Goal: Contribute content: Contribute content

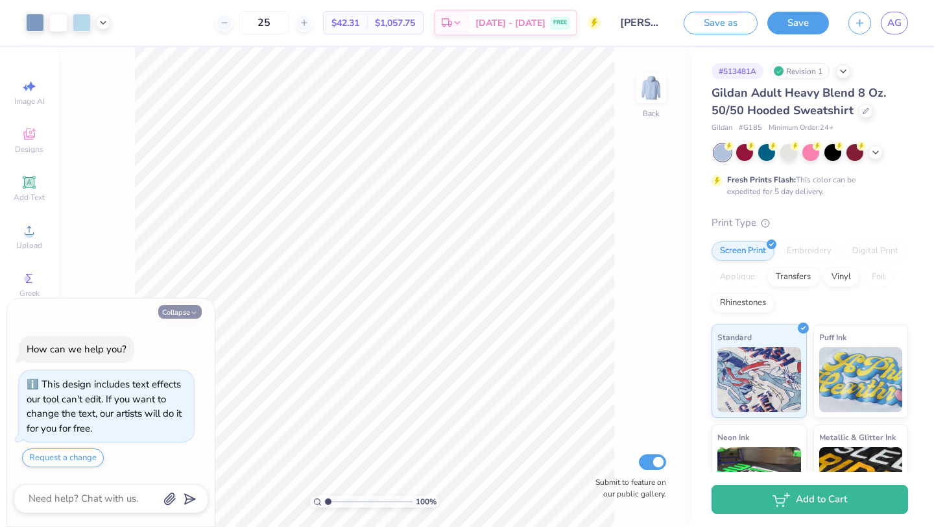
click at [175, 310] on button "Collapse" at bounding box center [179, 312] width 43 height 14
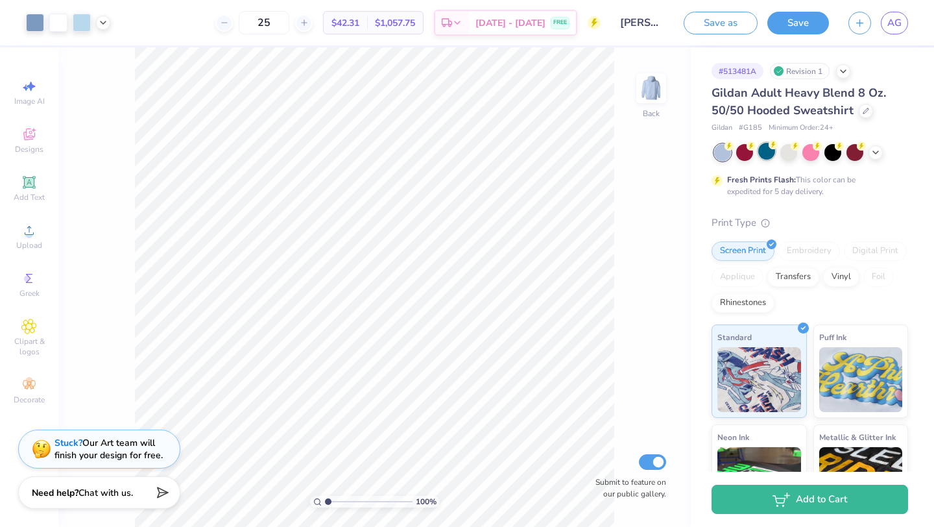
click at [762, 158] on div at bounding box center [767, 151] width 17 height 17
click at [852, 154] on div at bounding box center [855, 151] width 17 height 17
click at [882, 158] on div at bounding box center [811, 152] width 194 height 17
click at [875, 155] on icon at bounding box center [876, 151] width 10 height 10
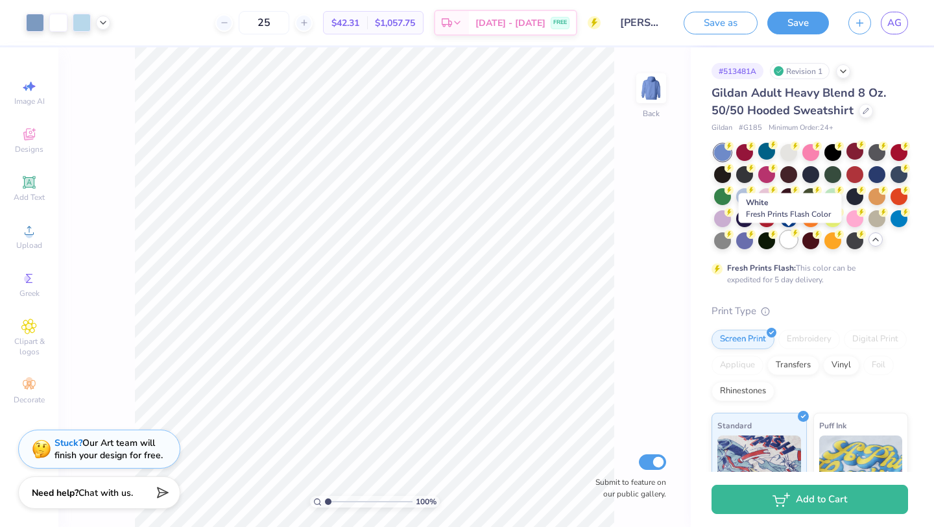
click at [786, 237] on div at bounding box center [789, 239] width 17 height 17
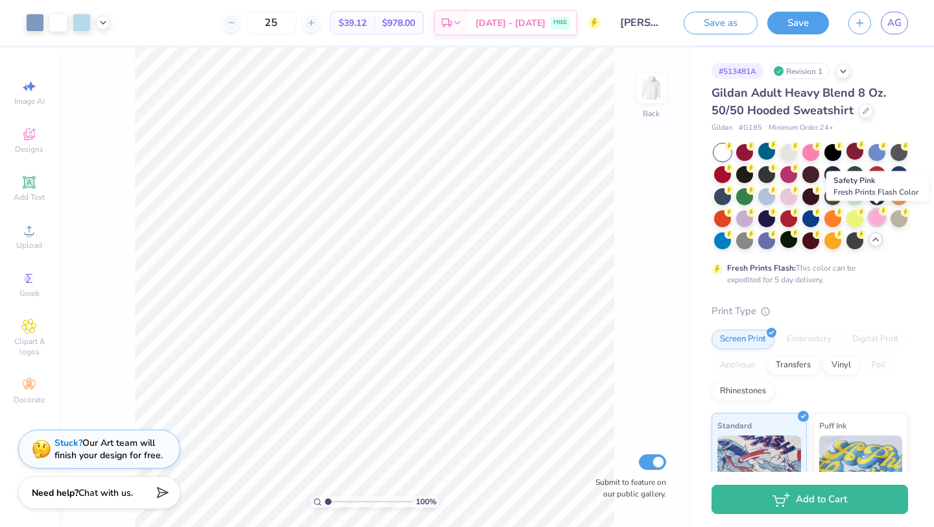
click at [875, 217] on div at bounding box center [877, 217] width 17 height 17
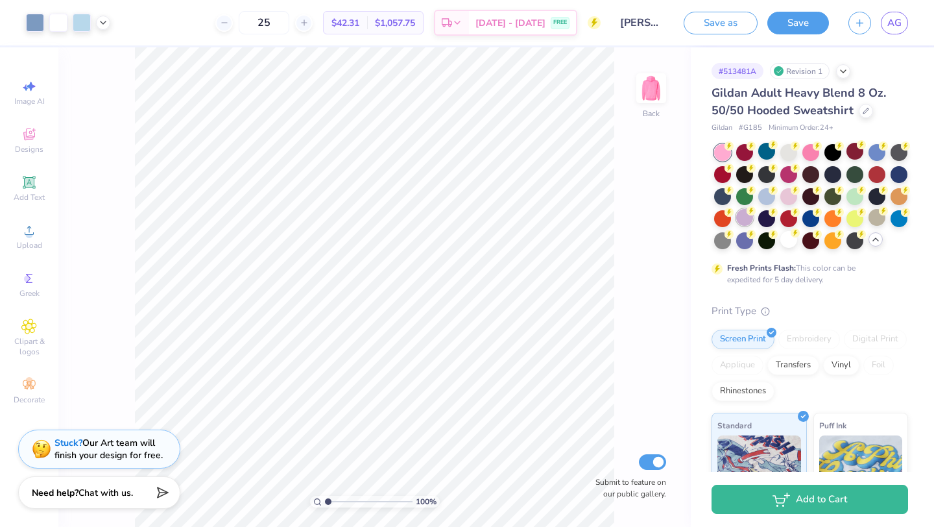
click at [744, 215] on div at bounding box center [745, 217] width 17 height 17
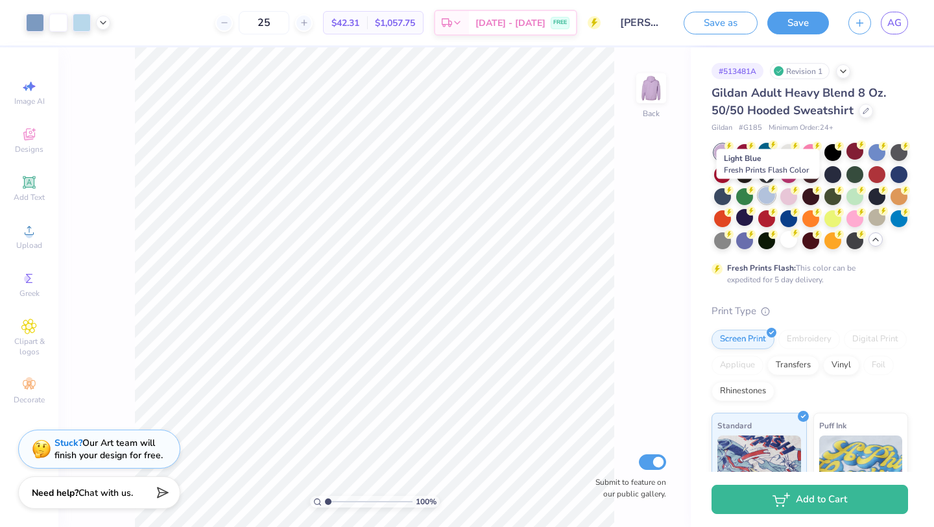
click at [761, 202] on div at bounding box center [767, 195] width 17 height 17
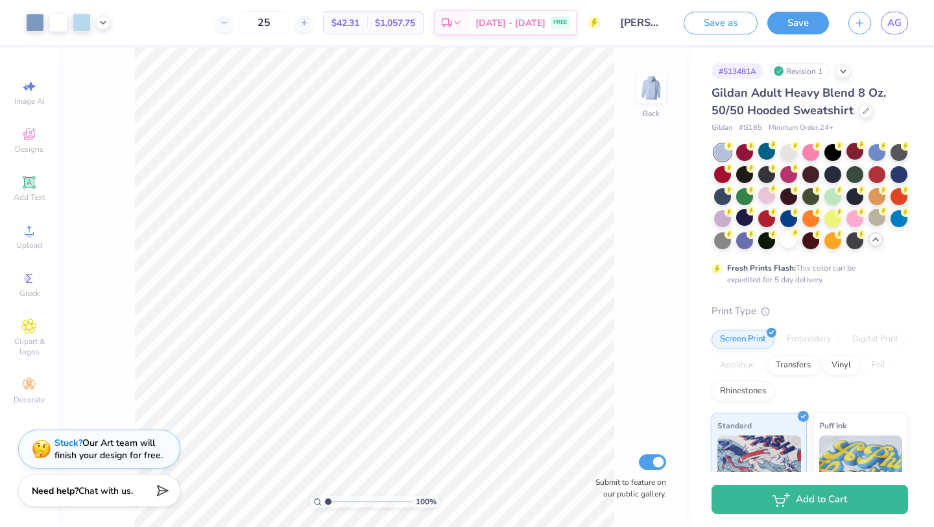
click at [128, 496] on div "Need help? Chat with us." at bounding box center [99, 490] width 162 height 32
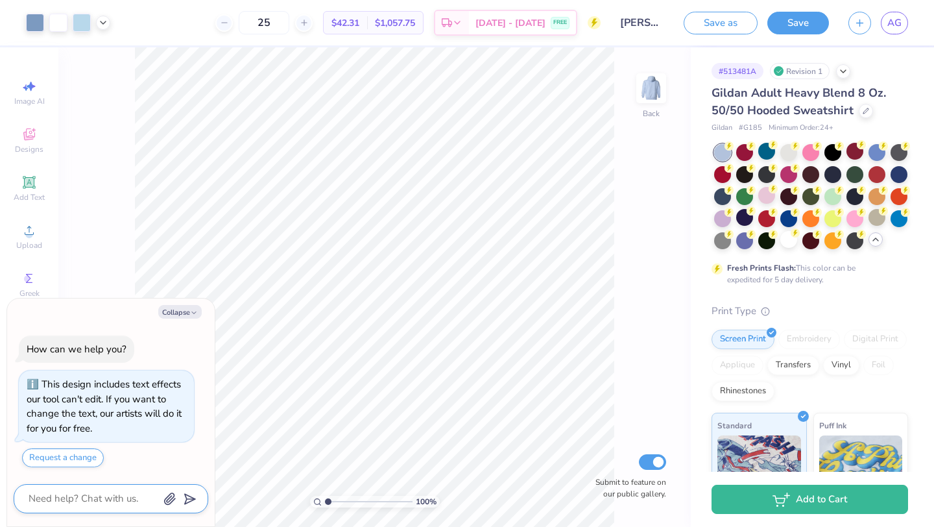
click at [95, 505] on textarea at bounding box center [93, 499] width 132 height 18
click at [82, 470] on div "How can we help you? This design includes text effects our tool can't edit. If …" at bounding box center [111, 401] width 195 height 153
click at [77, 459] on button "Request a change" at bounding box center [63, 457] width 82 height 19
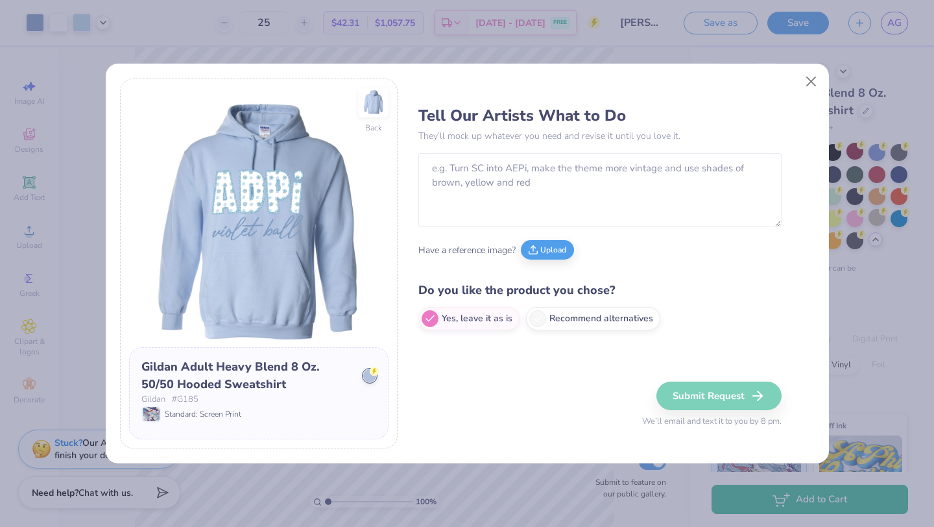
type textarea "x"
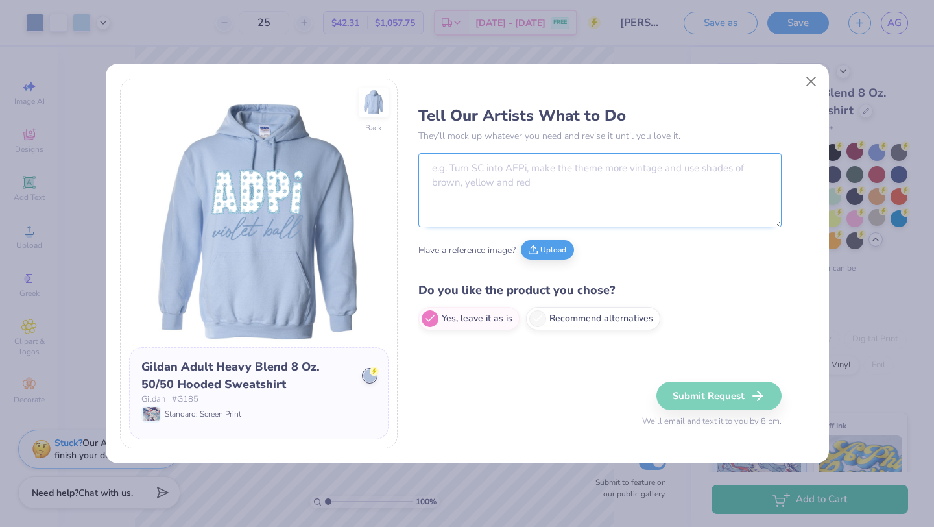
click at [473, 185] on textarea at bounding box center [600, 190] width 363 height 74
type textarea "can we change the"
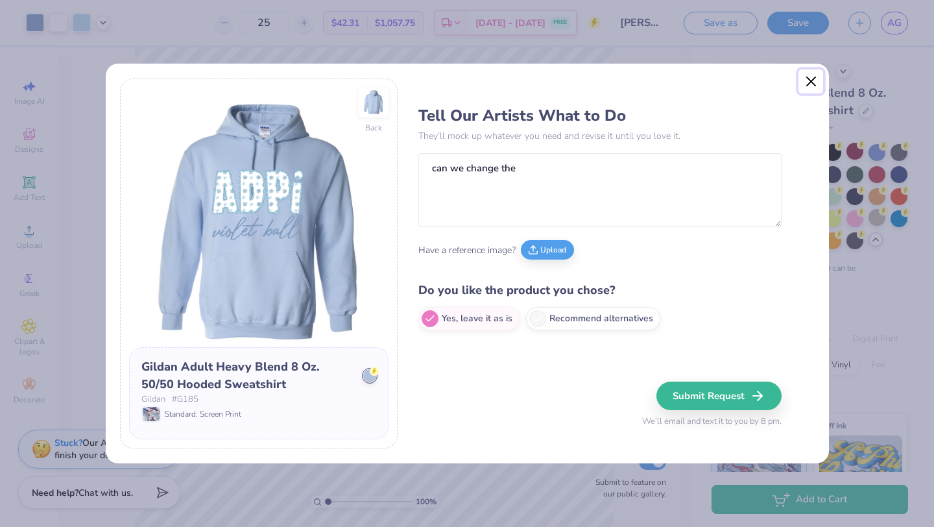
click at [805, 79] on button "Close" at bounding box center [811, 81] width 25 height 25
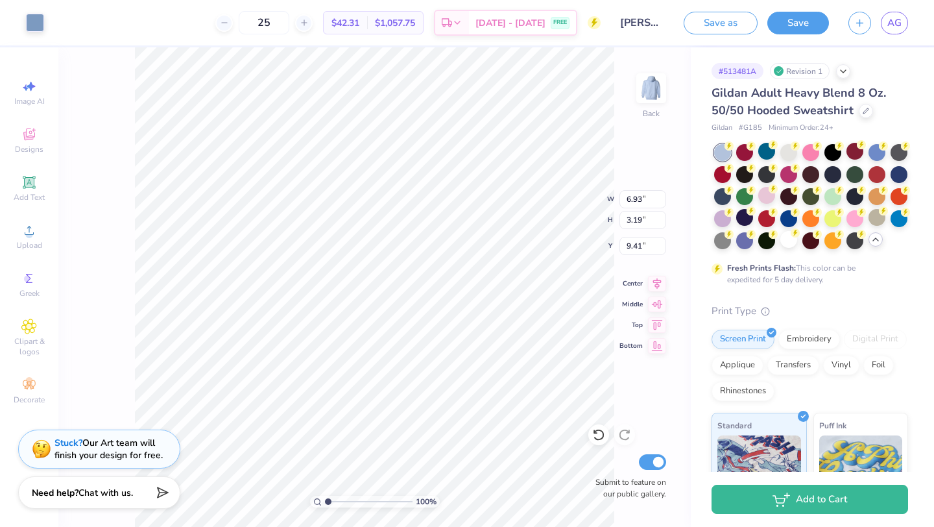
type input "6.93"
type input "3.19"
type input "9.41"
type input "8.18"
click at [896, 25] on span "AG" at bounding box center [895, 23] width 14 height 15
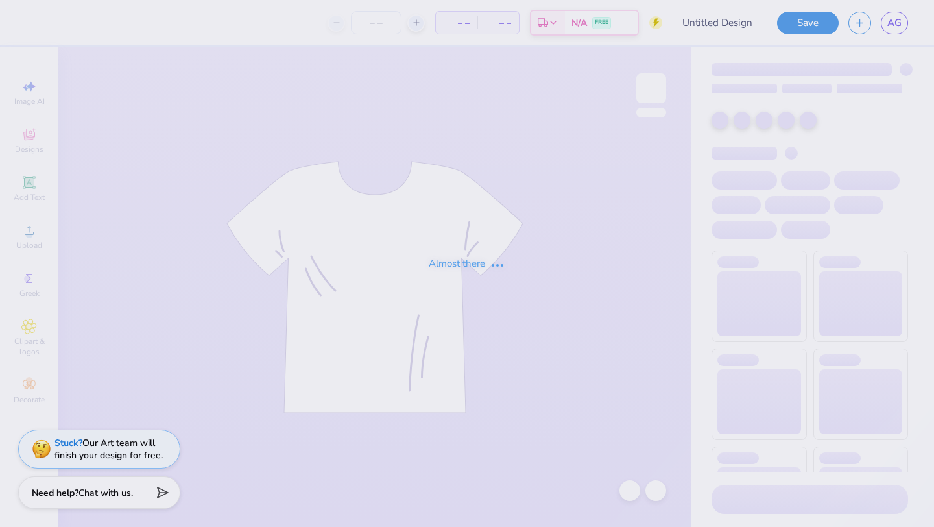
type input "violet ball 2"
type input "30"
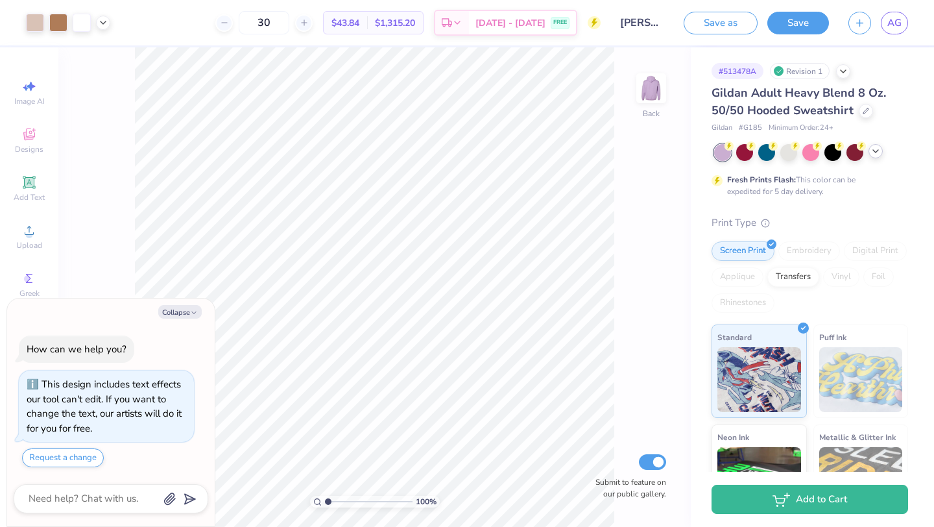
click at [876, 154] on icon at bounding box center [876, 151] width 10 height 10
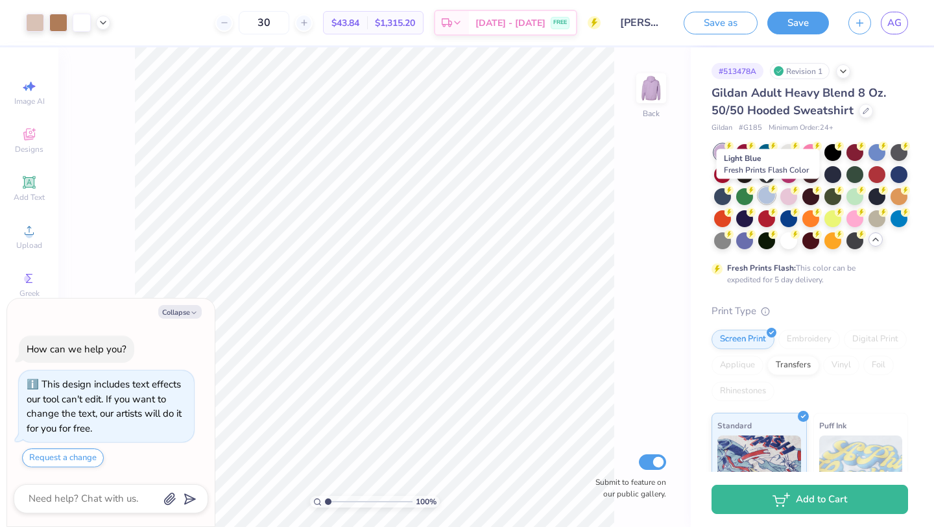
click at [769, 196] on div at bounding box center [767, 195] width 17 height 17
click at [766, 198] on div at bounding box center [767, 195] width 17 height 17
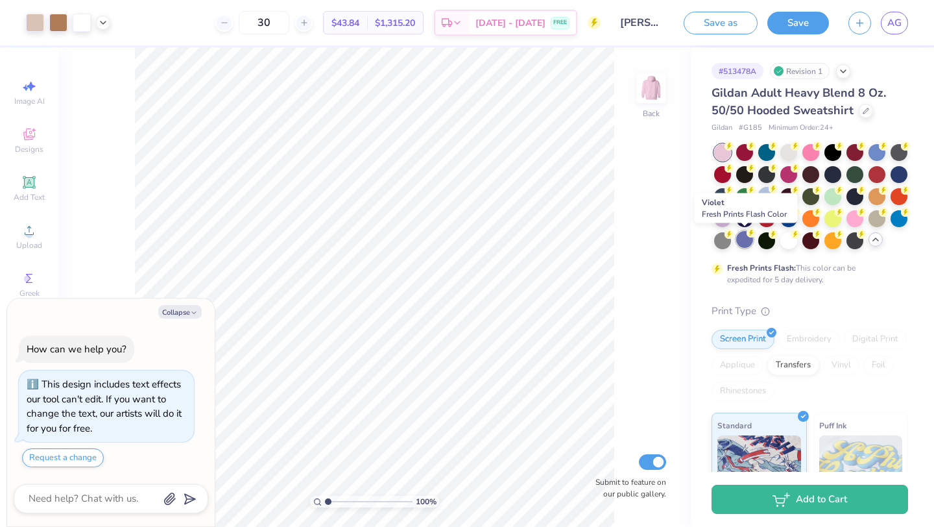
click at [744, 241] on div at bounding box center [745, 239] width 17 height 17
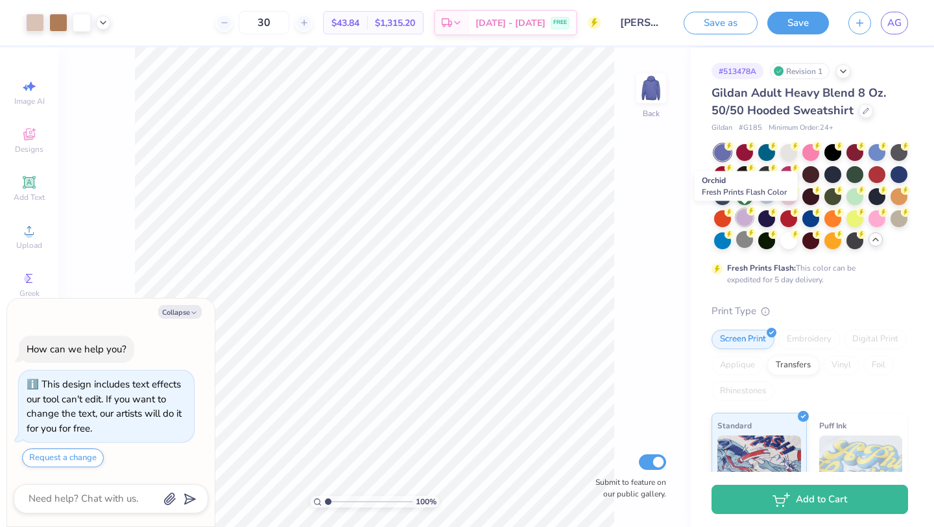
click at [742, 215] on div at bounding box center [745, 217] width 17 height 17
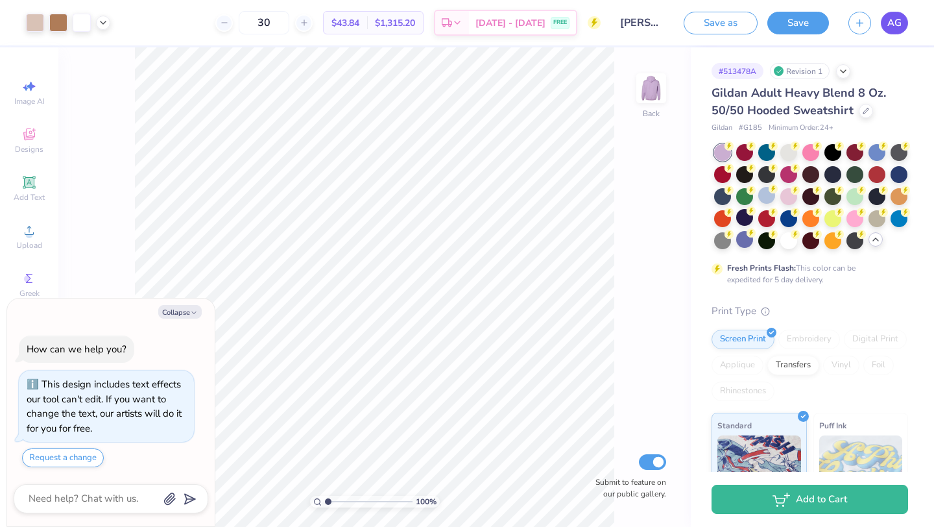
click at [897, 27] on span "AG" at bounding box center [895, 23] width 14 height 15
type textarea "x"
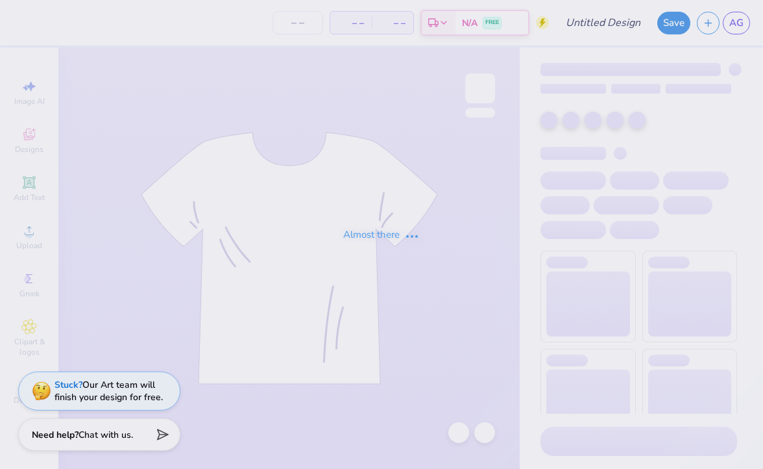
type input ""white fox" for diamond banquet"
type input "24"
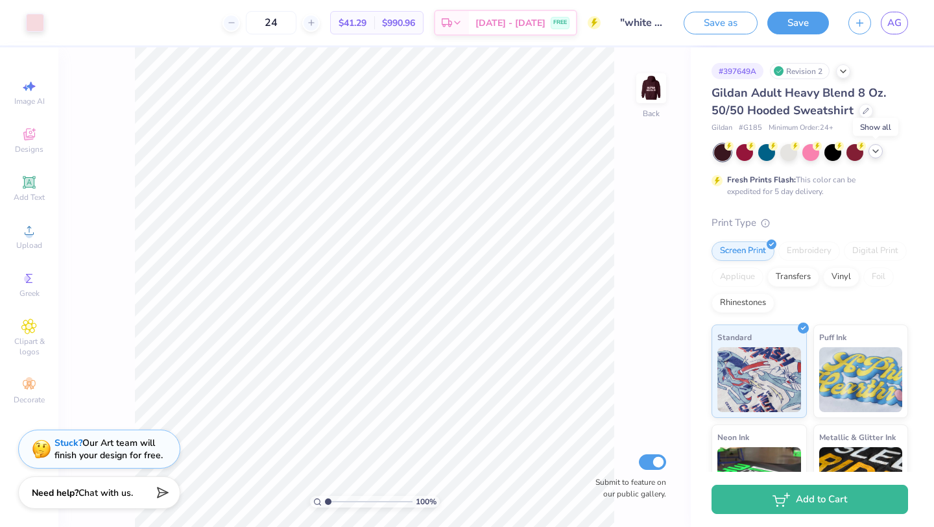
click at [762, 149] on icon at bounding box center [876, 151] width 10 height 10
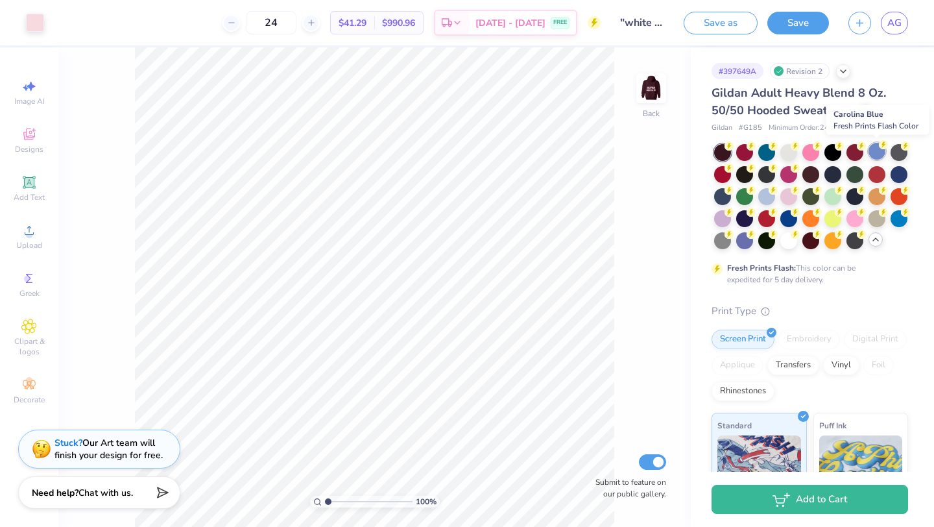
click at [762, 151] on div at bounding box center [877, 151] width 17 height 17
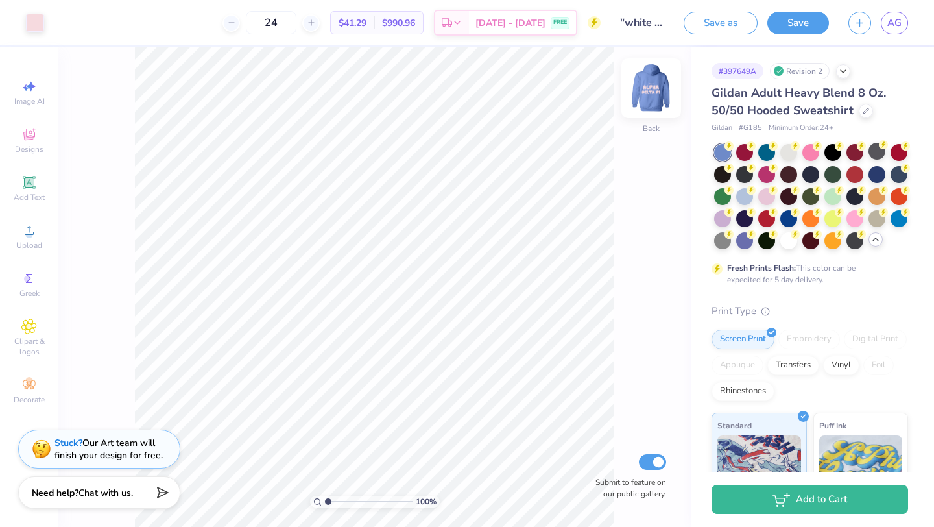
click at [659, 99] on img at bounding box center [652, 88] width 52 height 52
click at [659, 99] on img at bounding box center [652, 88] width 26 height 26
click at [659, 99] on img at bounding box center [652, 88] width 52 height 52
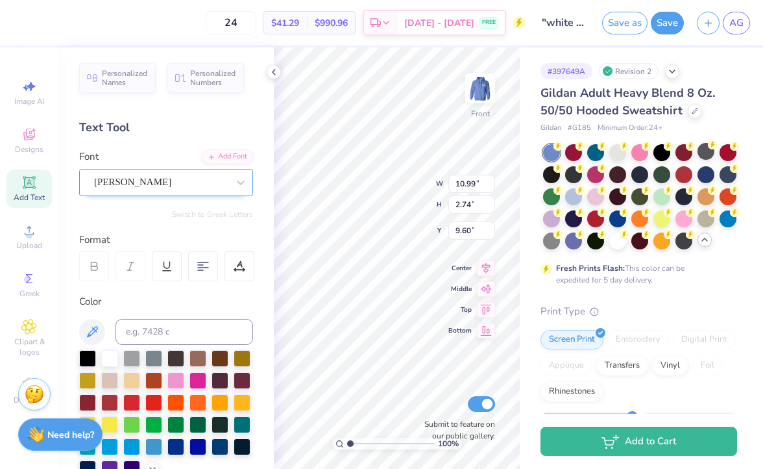
click at [154, 183] on div "Holly FREE" at bounding box center [161, 182] width 136 height 20
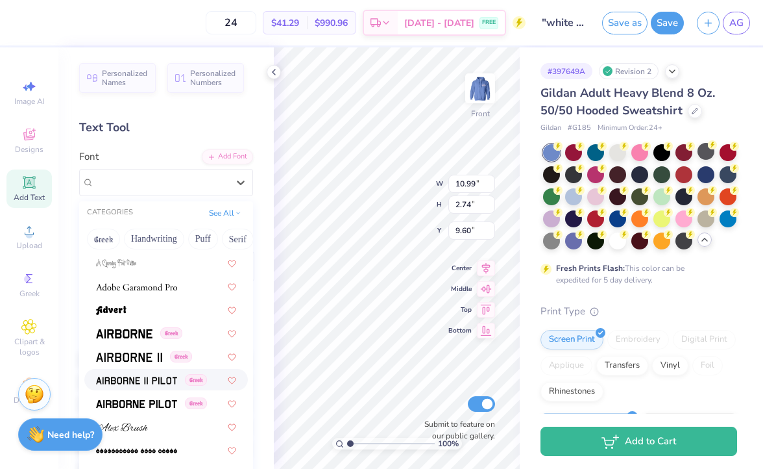
scroll to position [230, 0]
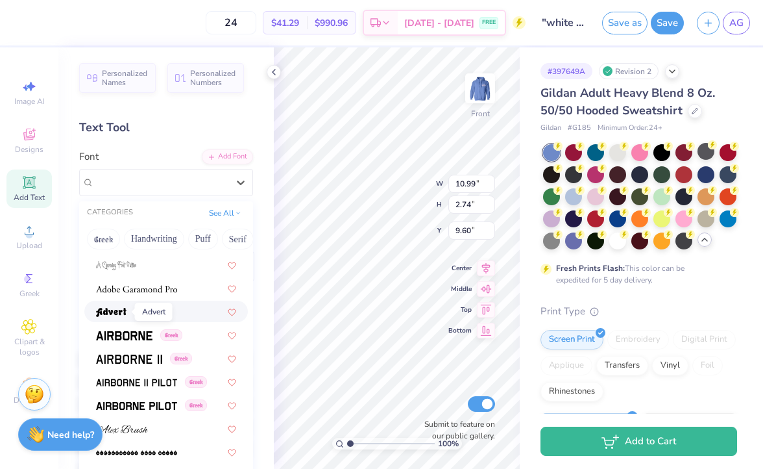
click at [125, 310] on img at bounding box center [111, 312] width 30 height 9
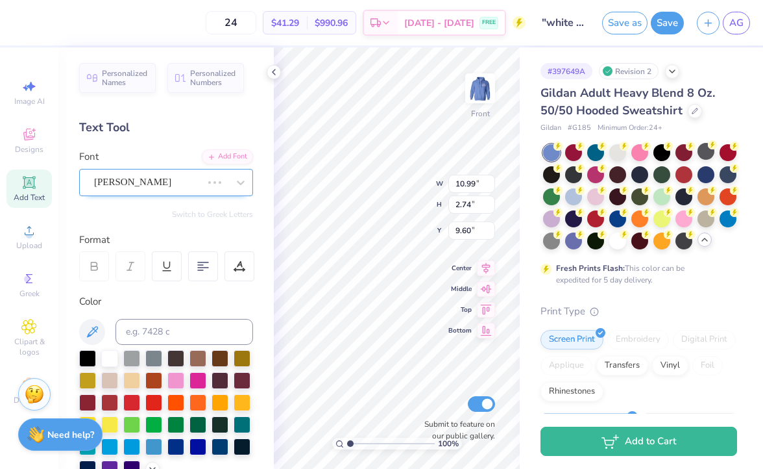
click at [155, 182] on div "Holly FREE" at bounding box center [148, 182] width 110 height 20
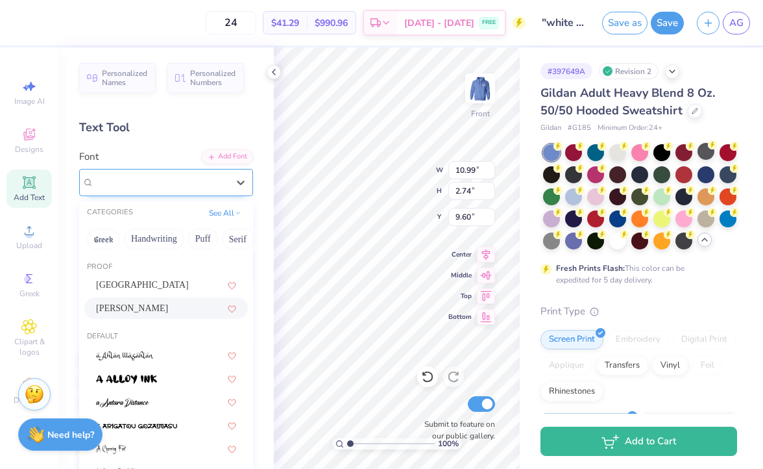
type input "13.66"
type input "3.76"
type input "8.97"
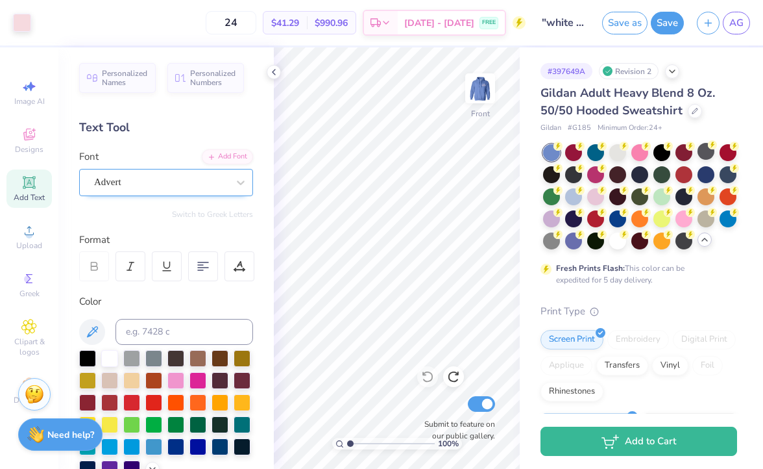
click at [196, 187] on div "Advert" at bounding box center [161, 182] width 136 height 20
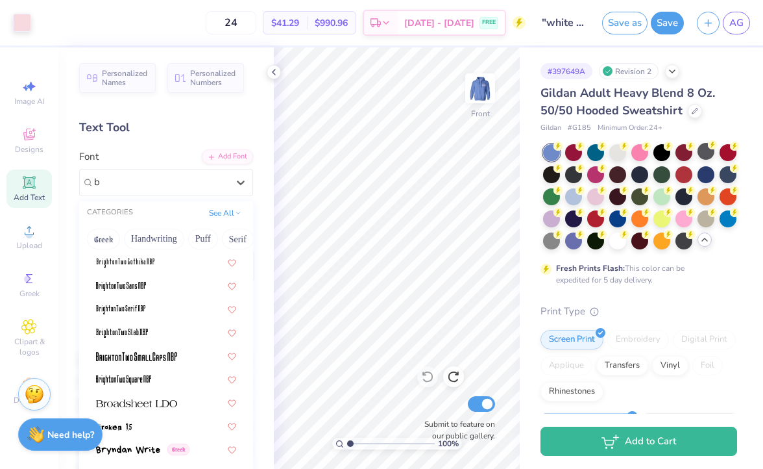
scroll to position [0, 0]
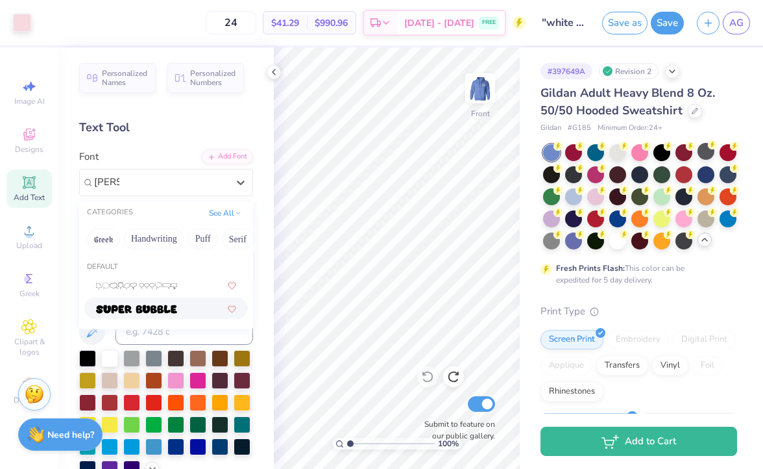
click at [187, 304] on div at bounding box center [166, 308] width 140 height 14
type input "bubb"
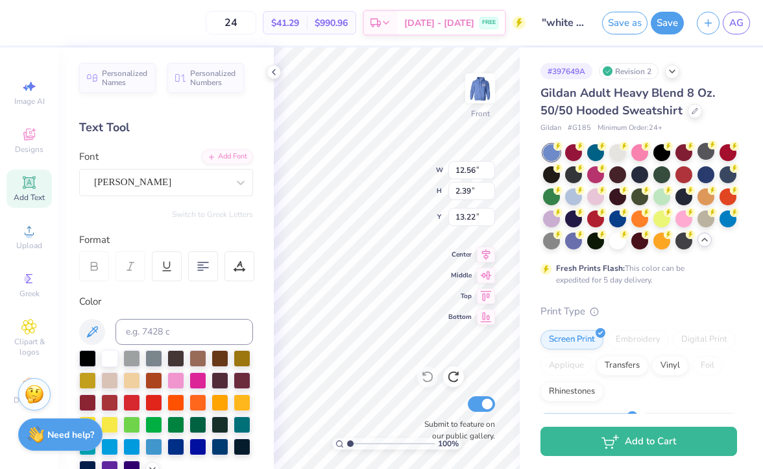
scroll to position [1, 0]
type textarea "DELTA"
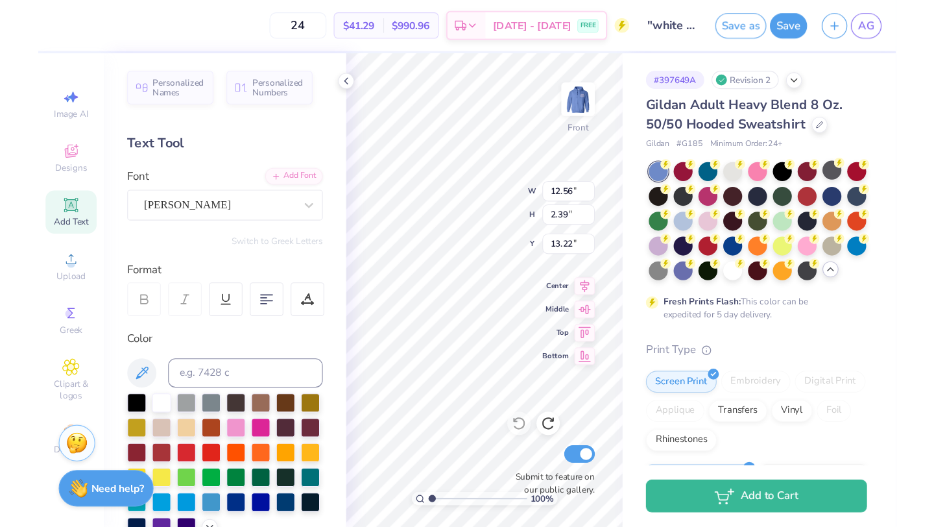
scroll to position [1, 1]
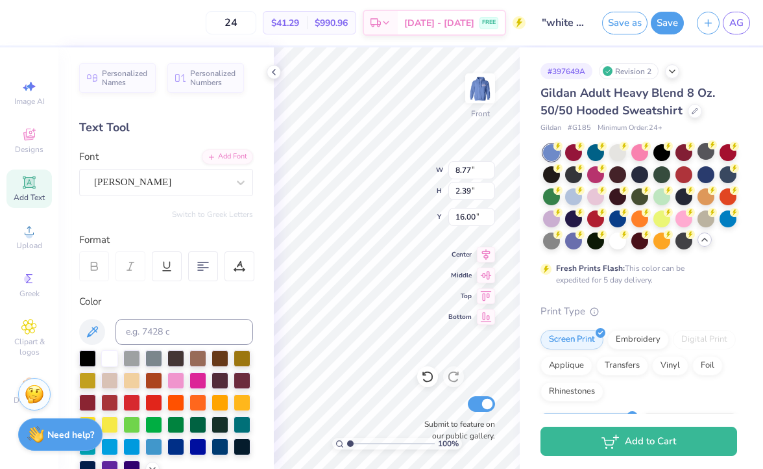
type input "15.29"
type input "10.99"
type input "2.74"
type input "10.53"
type input "12.43"
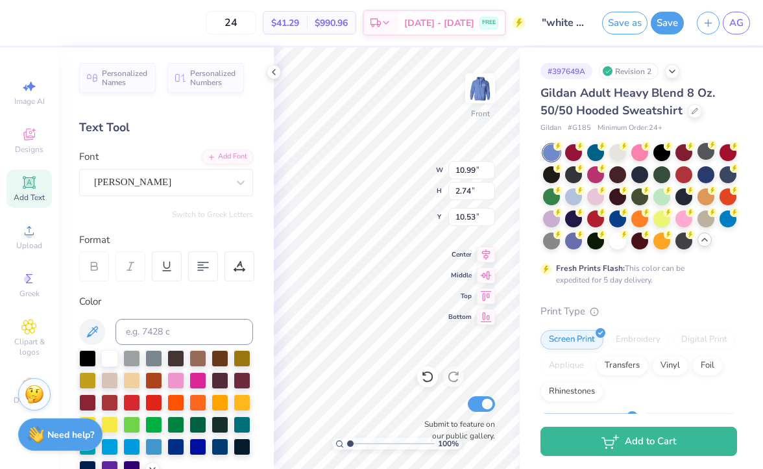
type input "3.10"
type input "10.27"
type input "13.92"
type input "3.47"
type input "10.48"
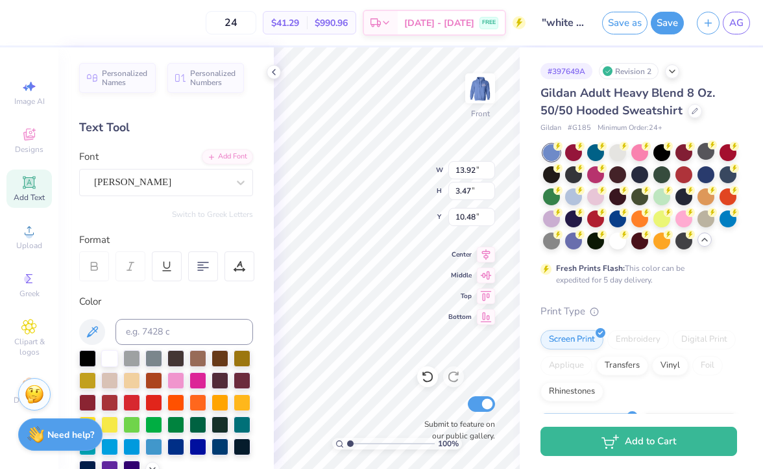
type input "8.77"
type input "2.39"
type input "15.29"
type input "10.17"
type input "2.78"
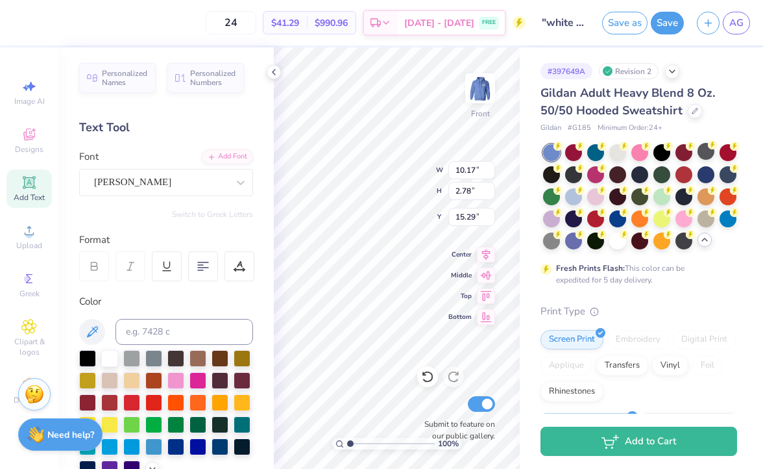
type input "11.39"
type input "3.11"
type input "12.44"
type input "3.40"
type input "14.85"
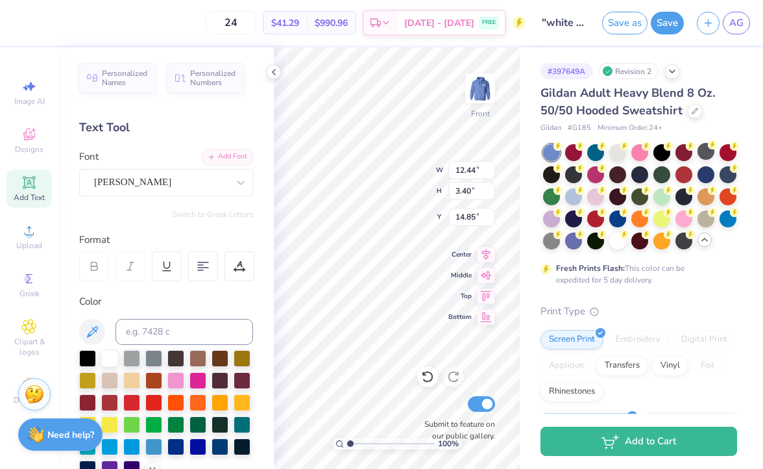
type input "13.92"
type input "3.47"
type input "8.84"
type input "12.44"
type input "3.40"
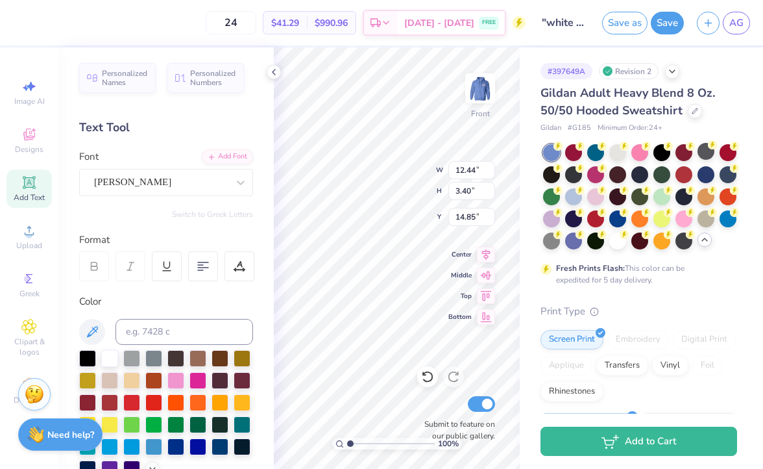
type input "12.60"
type input "13.48"
type input "13.92"
type input "3.47"
type input "9.35"
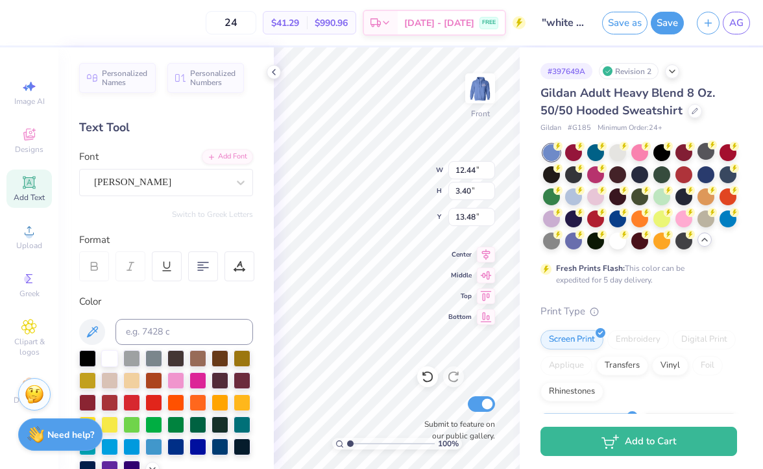
type input "16.87"
type textarea "pi"
type input "17.68"
type textarea "PI"
type input "17.56"
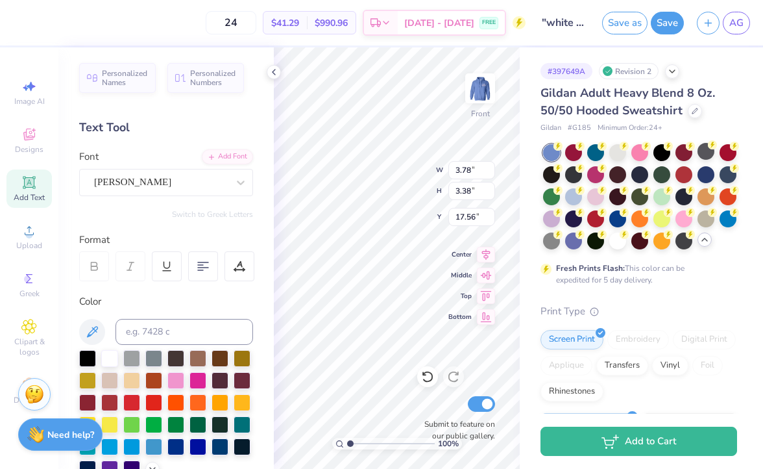
type input "3.55"
type input "0.58"
type input "8.26"
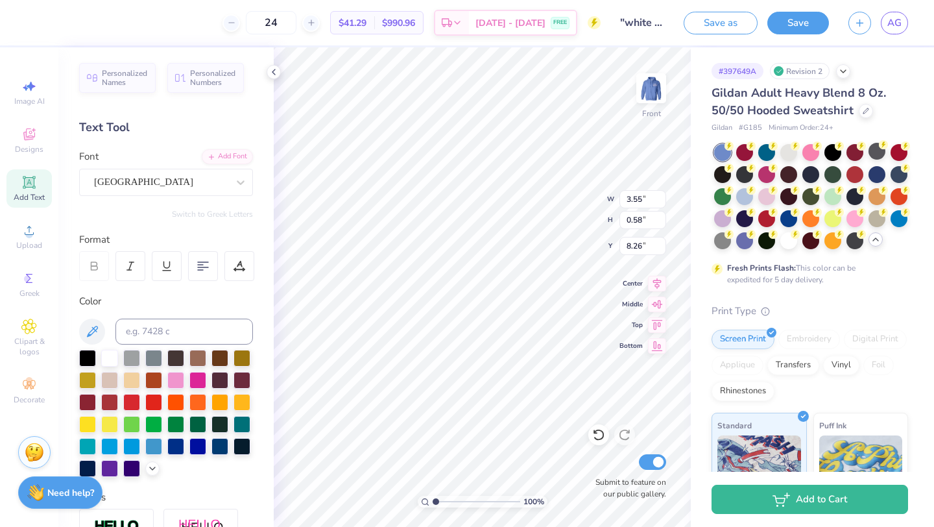
type input "7.97"
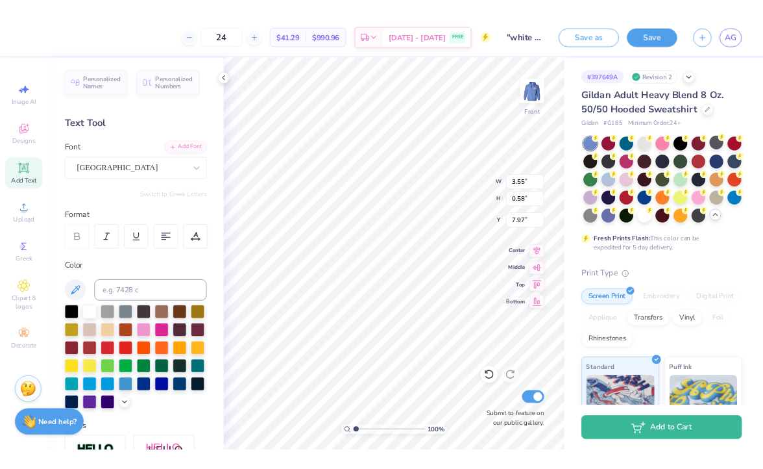
scroll to position [0, 1]
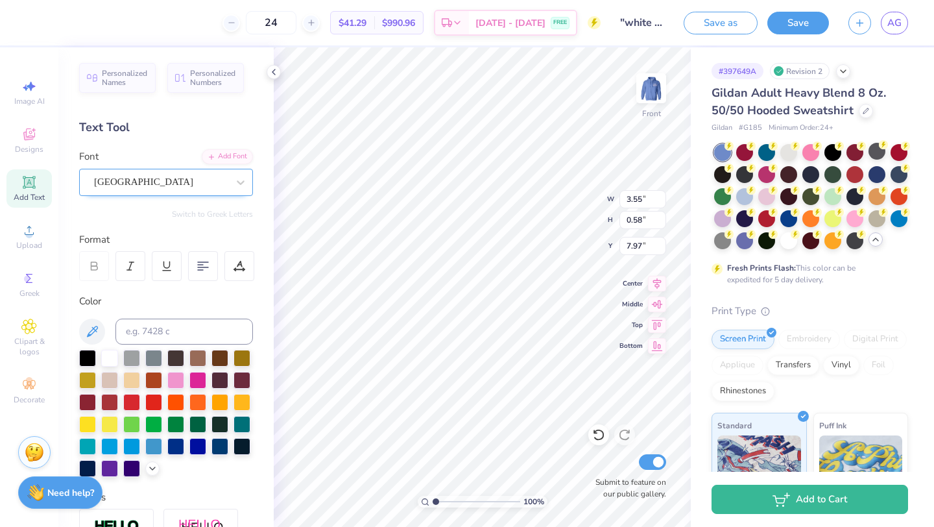
click at [226, 184] on div "Colombia" at bounding box center [161, 182] width 136 height 20
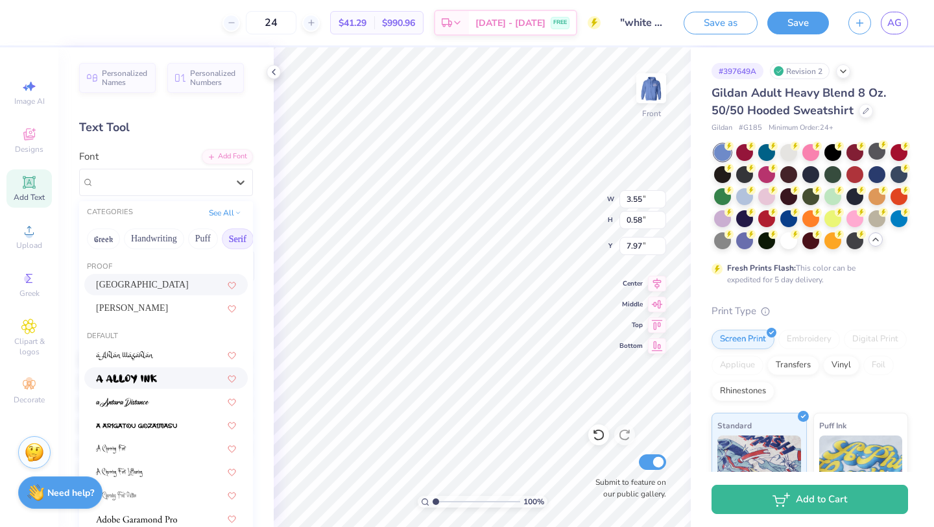
click at [234, 239] on button "Serif" at bounding box center [238, 238] width 32 height 21
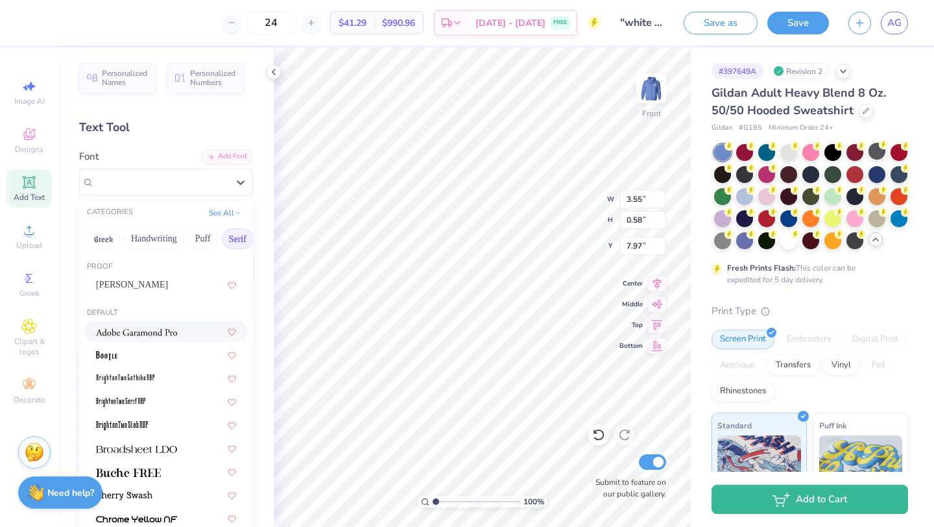
click at [175, 340] on div at bounding box center [166, 331] width 164 height 21
click at [205, 190] on div at bounding box center [227, 182] width 49 height 26
click at [165, 331] on img at bounding box center [136, 332] width 81 height 9
click at [162, 184] on div "Colombia" at bounding box center [148, 182] width 110 height 20
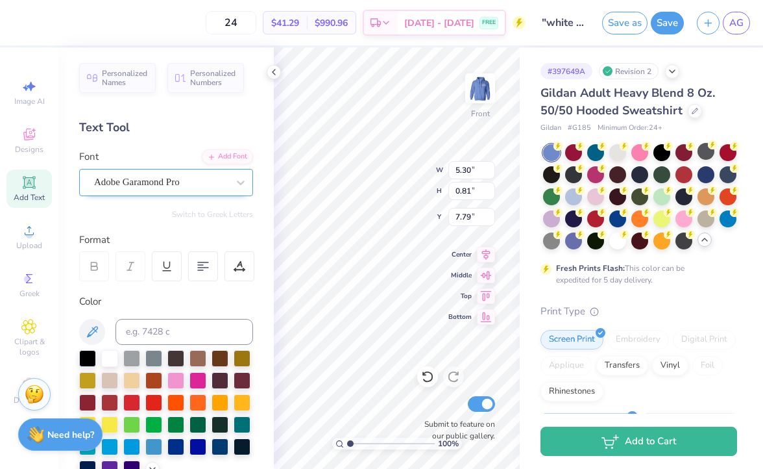
click at [195, 181] on div "Adobe Garamond Pro" at bounding box center [161, 182] width 136 height 20
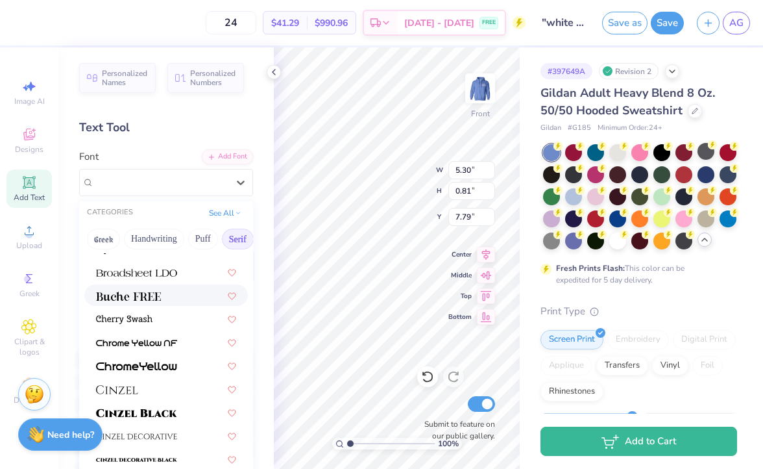
scroll to position [180, 0]
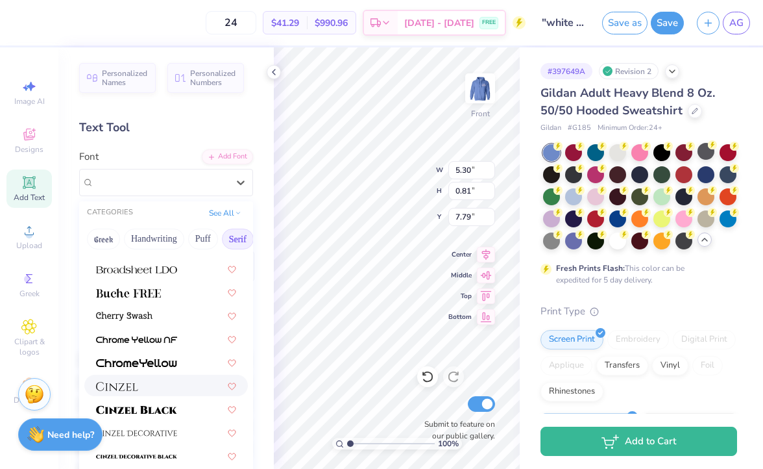
click at [147, 391] on div at bounding box center [166, 385] width 140 height 14
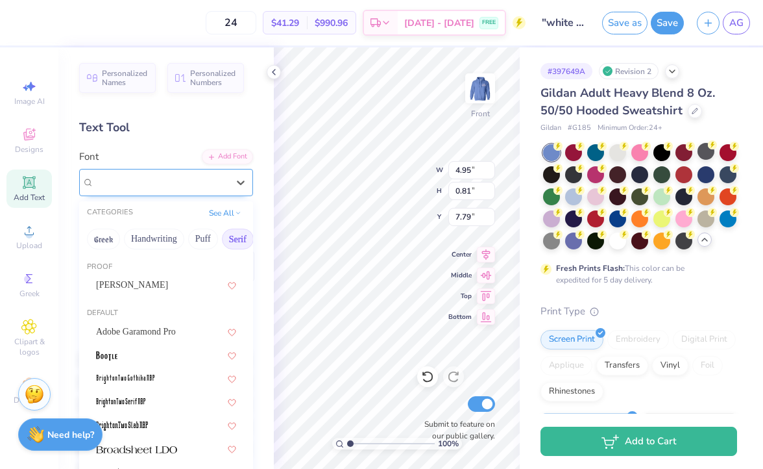
click at [166, 178] on div at bounding box center [161, 182] width 136 height 20
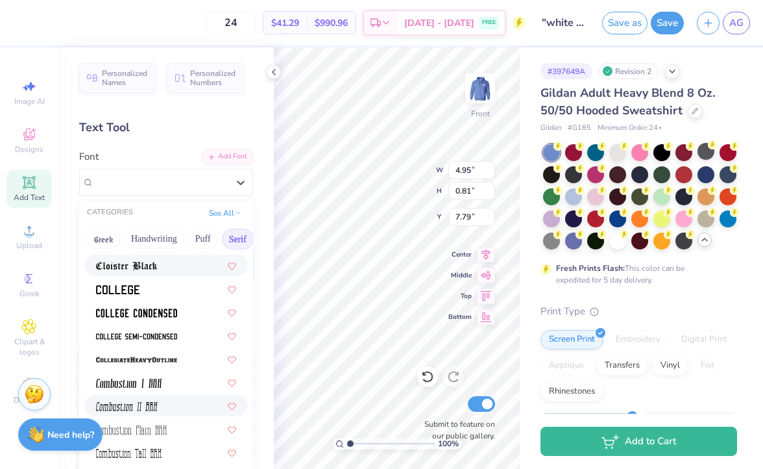
scroll to position [401, 0]
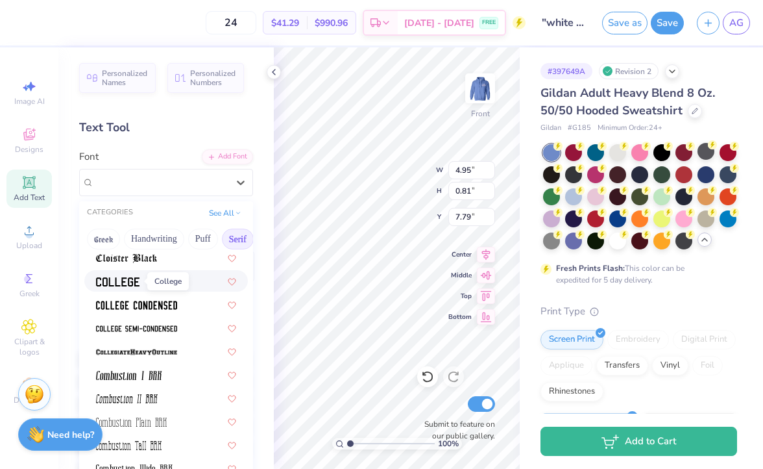
click at [138, 284] on img at bounding box center [117, 281] width 43 height 9
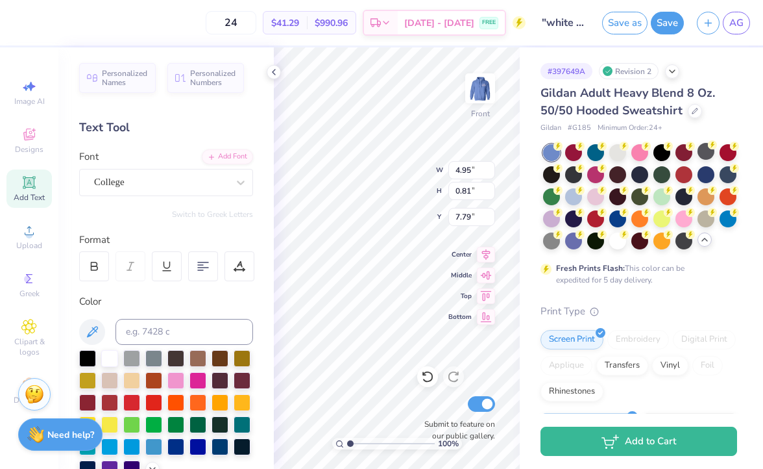
click at [136, 196] on div "Personalized Names Personalized Numbers Text Tool Add Font Font College Switch …" at bounding box center [165, 257] width 215 height 421
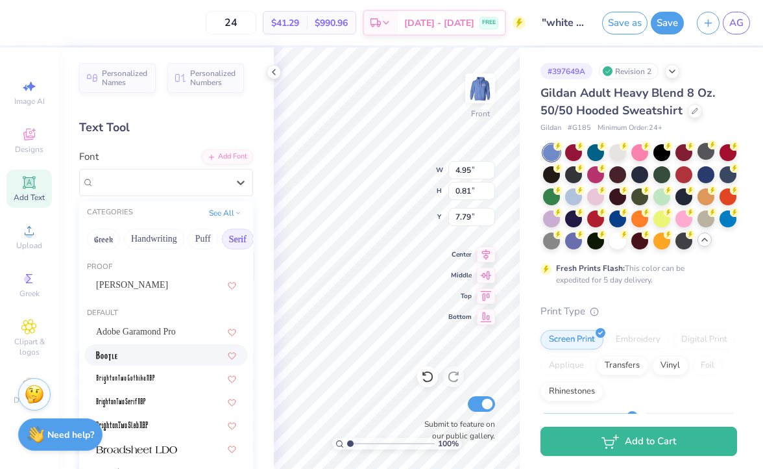
scroll to position [153, 0]
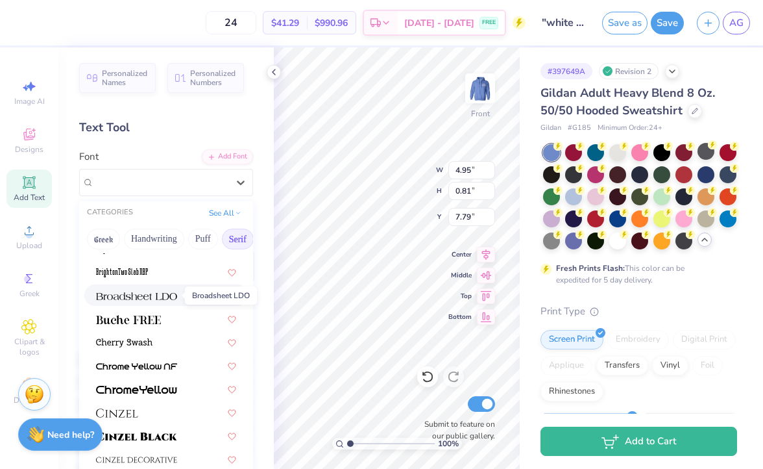
click at [155, 290] on span at bounding box center [136, 295] width 81 height 14
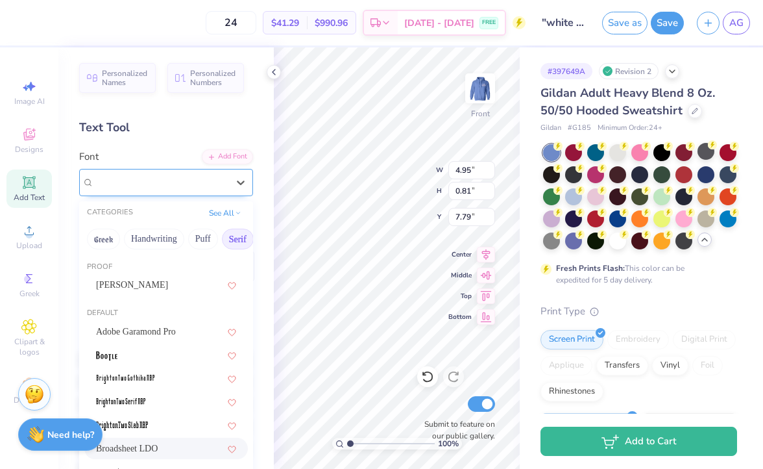
click at [165, 180] on div "Broadsheet LDO" at bounding box center [161, 182] width 136 height 20
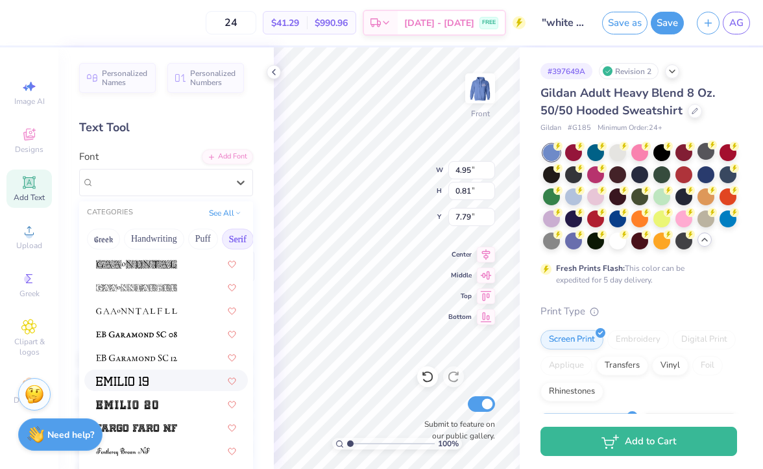
scroll to position [968, 0]
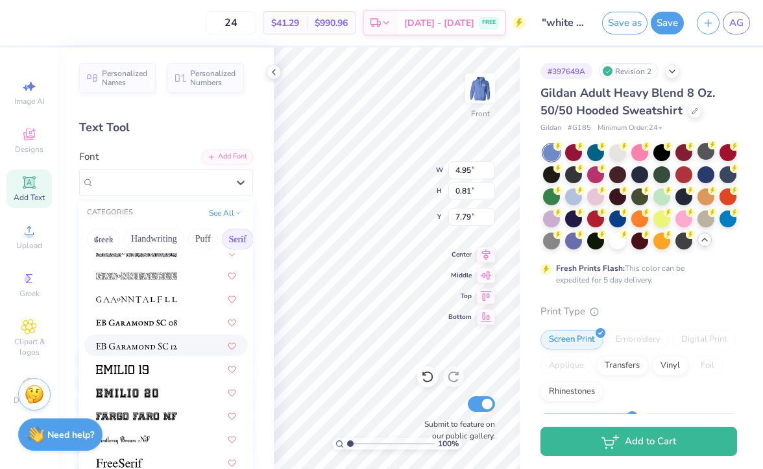
click at [188, 339] on div at bounding box center [166, 345] width 140 height 14
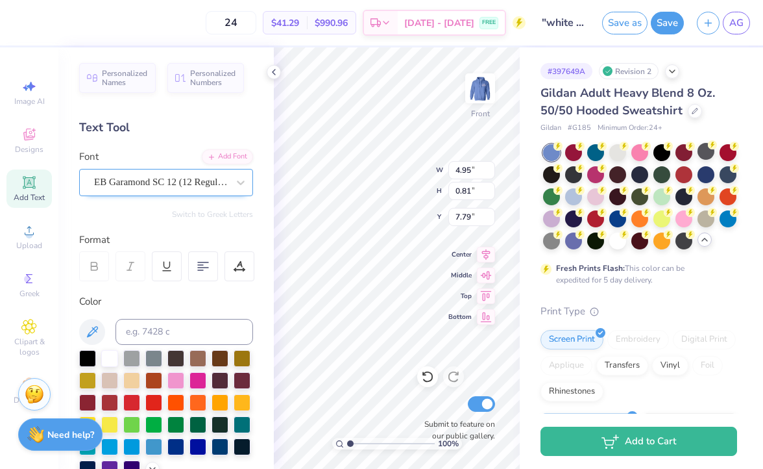
click at [197, 185] on div "EB Garamond SC 12 (12 Regular)" at bounding box center [161, 182] width 136 height 20
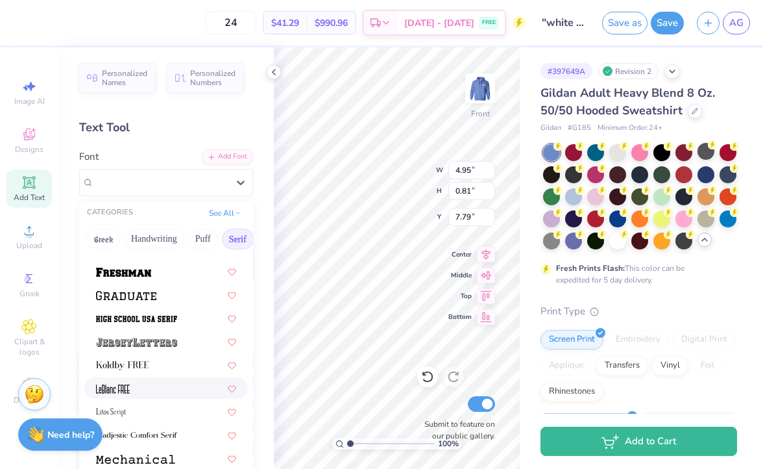
scroll to position [1182, 0]
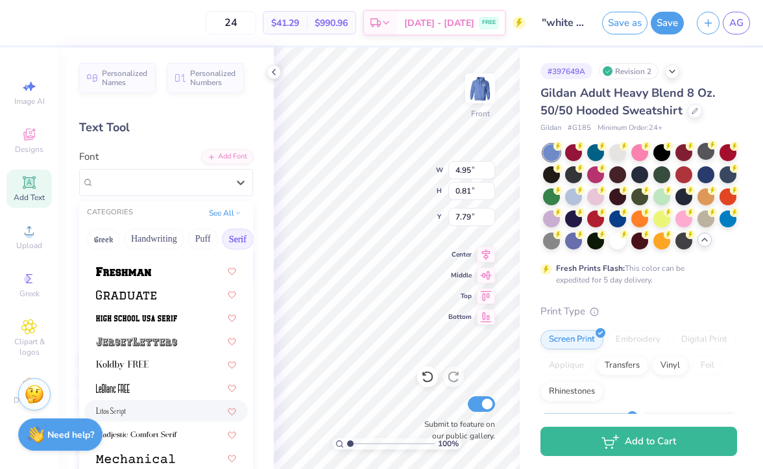
click at [170, 411] on div at bounding box center [166, 411] width 140 height 14
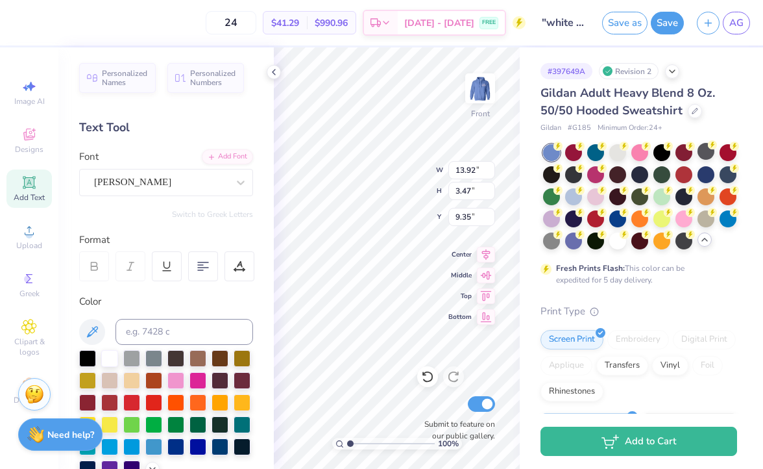
type input "13.92"
type input "3.47"
type input "9.35"
click at [374, 182] on div "100 % Front W 13.92 13.92 " H 3.47 3.47 " Y 9.35 9.35 " Center Middle Top Botto…" at bounding box center [397, 257] width 246 height 421
click at [200, 177] on div "Litos Script" at bounding box center [161, 182] width 136 height 20
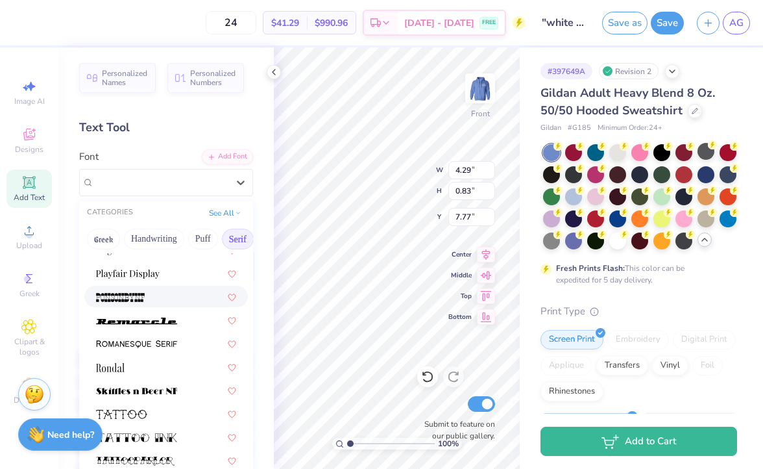
scroll to position [1489, 0]
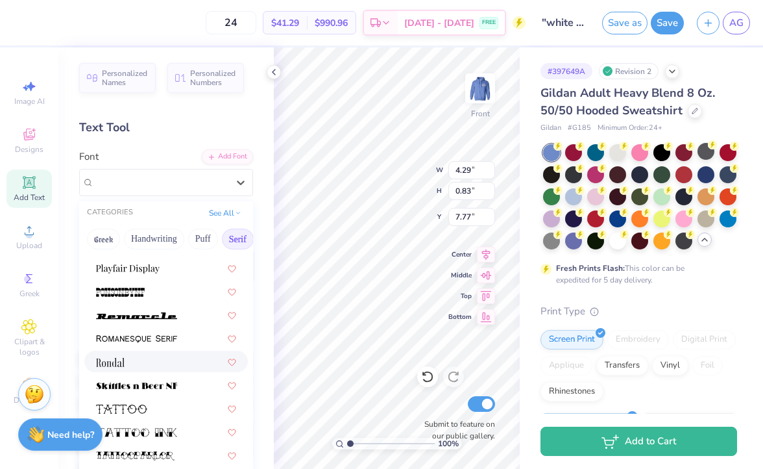
click at [151, 358] on div at bounding box center [166, 361] width 140 height 14
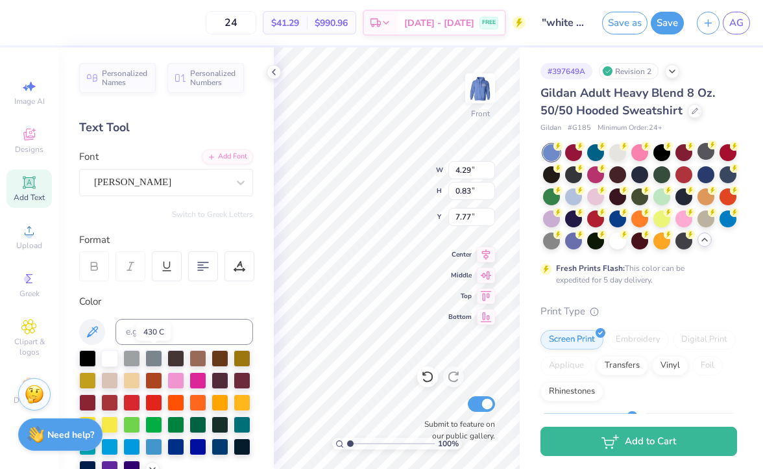
scroll to position [0, 1]
type input "12.93"
type input "3.22"
type input "9.64"
type input "11.87"
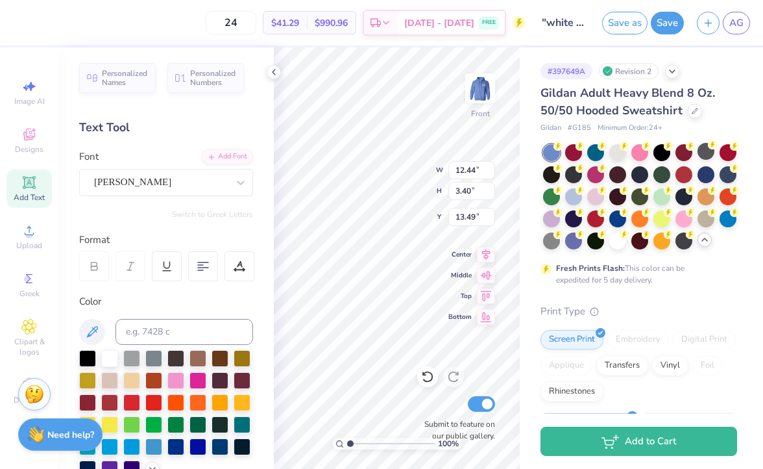
type input "3.24"
type input "13.36"
type input "17.29"
type input "17.05"
type input "7.81"
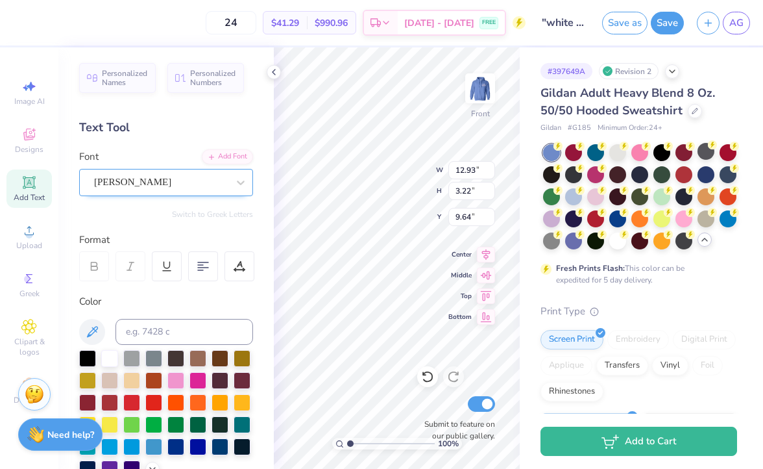
click at [216, 173] on div at bounding box center [161, 182] width 134 height 18
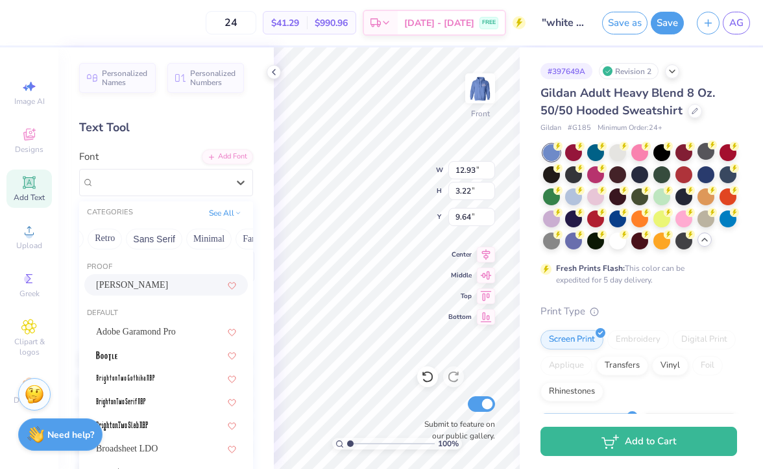
scroll to position [0, 0]
click at [228, 210] on button "See All" at bounding box center [225, 211] width 40 height 13
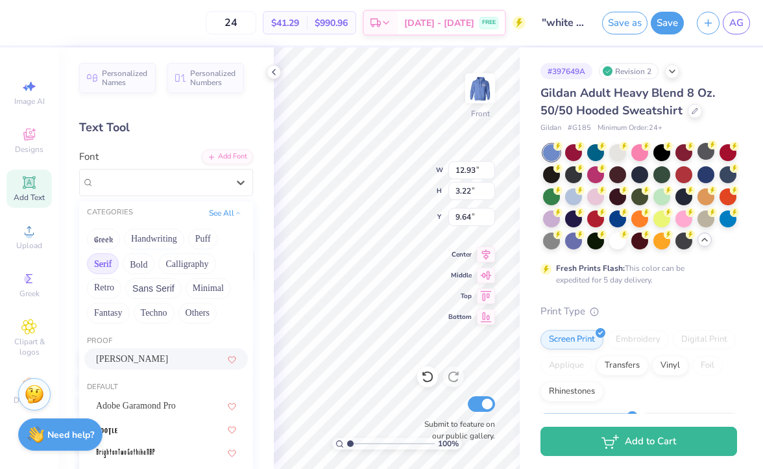
click at [112, 267] on button "Serif" at bounding box center [103, 263] width 32 height 21
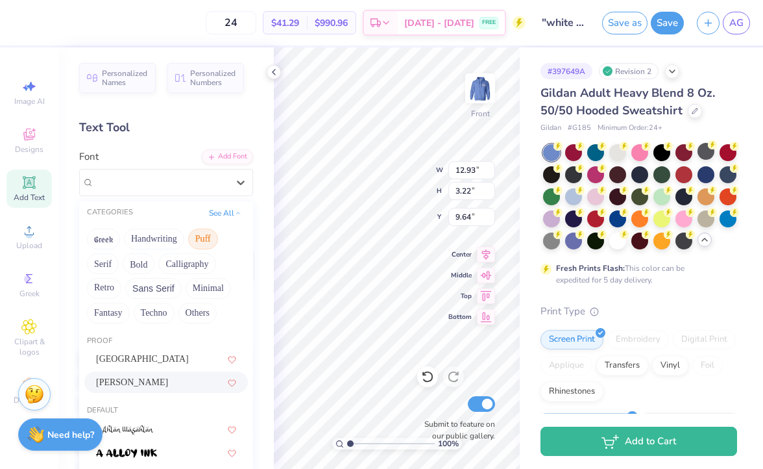
click at [204, 235] on button "Puff" at bounding box center [203, 238] width 30 height 21
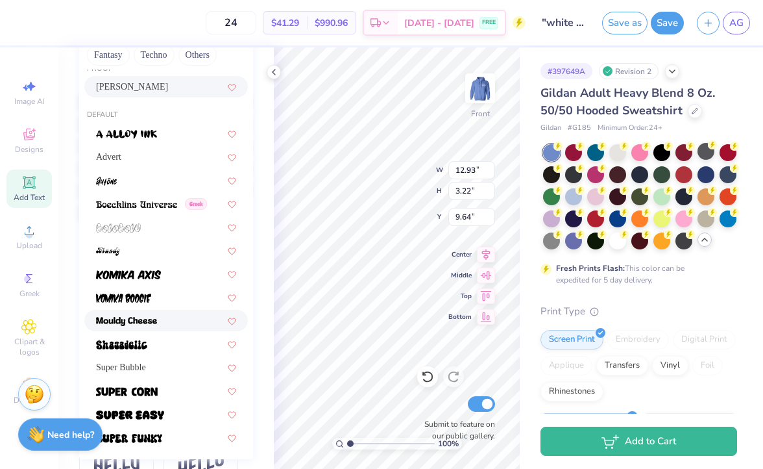
scroll to position [286, 0]
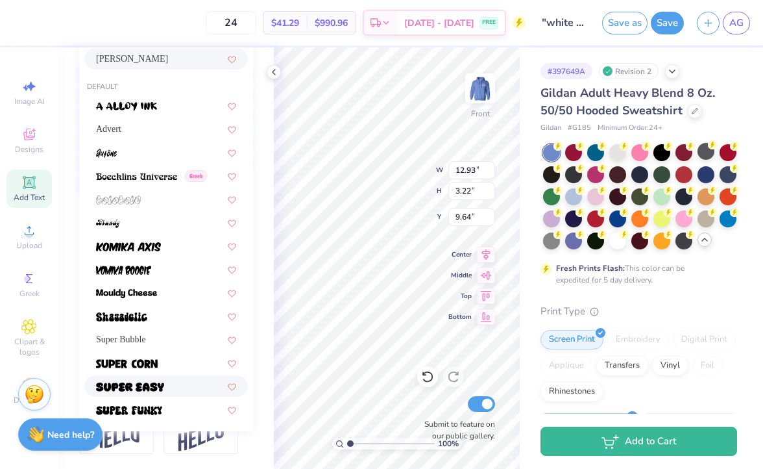
click at [180, 384] on div at bounding box center [166, 386] width 140 height 14
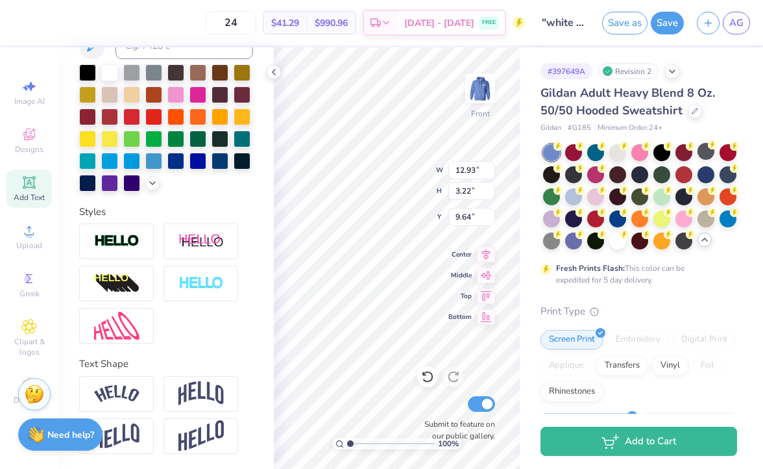
type input "13.91"
type input "3.34"
type input "9.56"
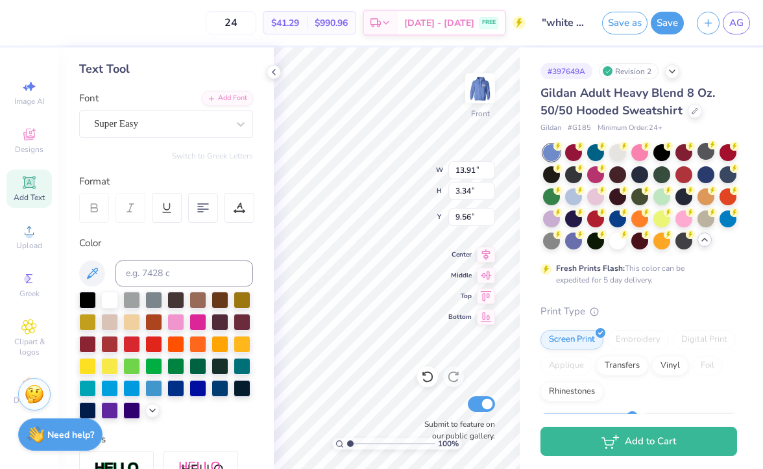
scroll to position [0, 0]
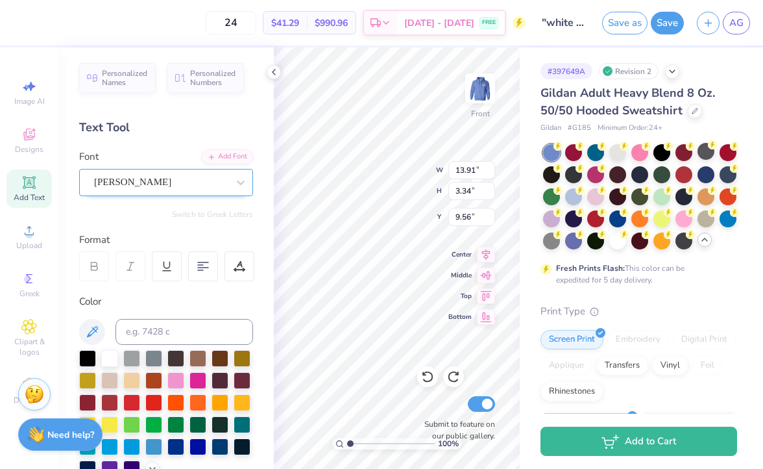
type input "12.93"
type input "3.22"
type input "9.64"
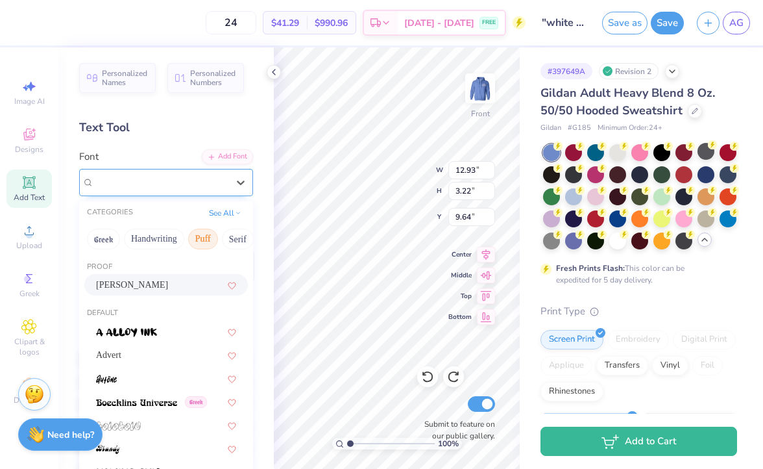
click at [213, 192] on div "Holly FREE" at bounding box center [166, 182] width 174 height 27
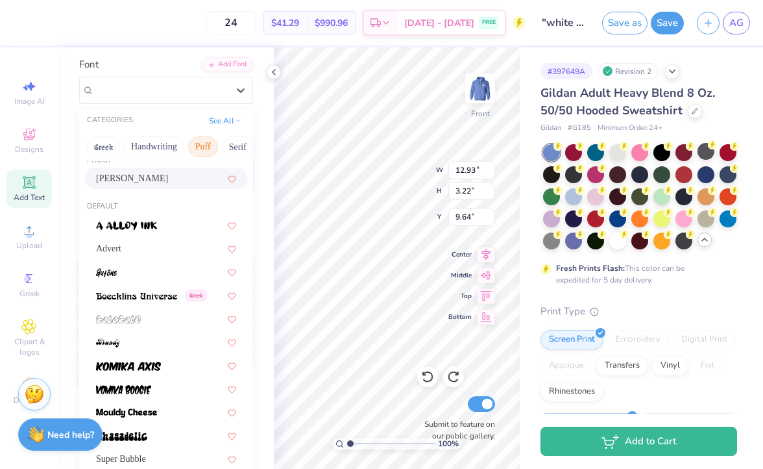
scroll to position [37, 0]
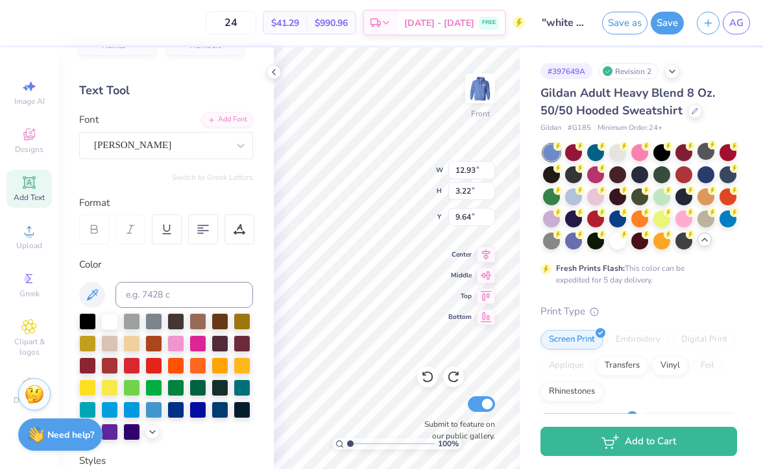
click at [235, 107] on div "Personalized Names Personalized Numbers Text Tool Add Font Font Holly FREE Swit…" at bounding box center [165, 257] width 215 height 421
click at [228, 117] on div "Add Font" at bounding box center [227, 118] width 51 height 15
click at [657, 28] on button "Save" at bounding box center [667, 21] width 33 height 23
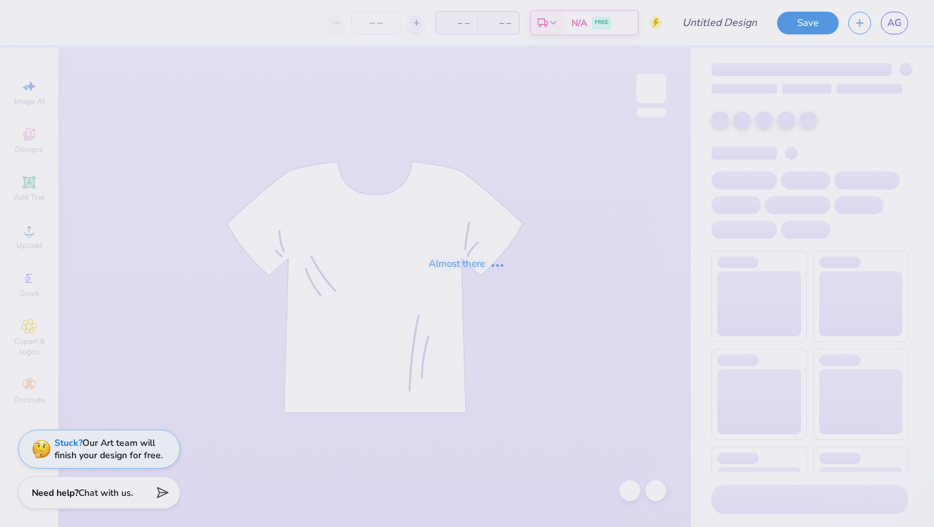
type input "[PERSON_NAME] 2"
type input "30"
